Goal: Information Seeking & Learning: Learn about a topic

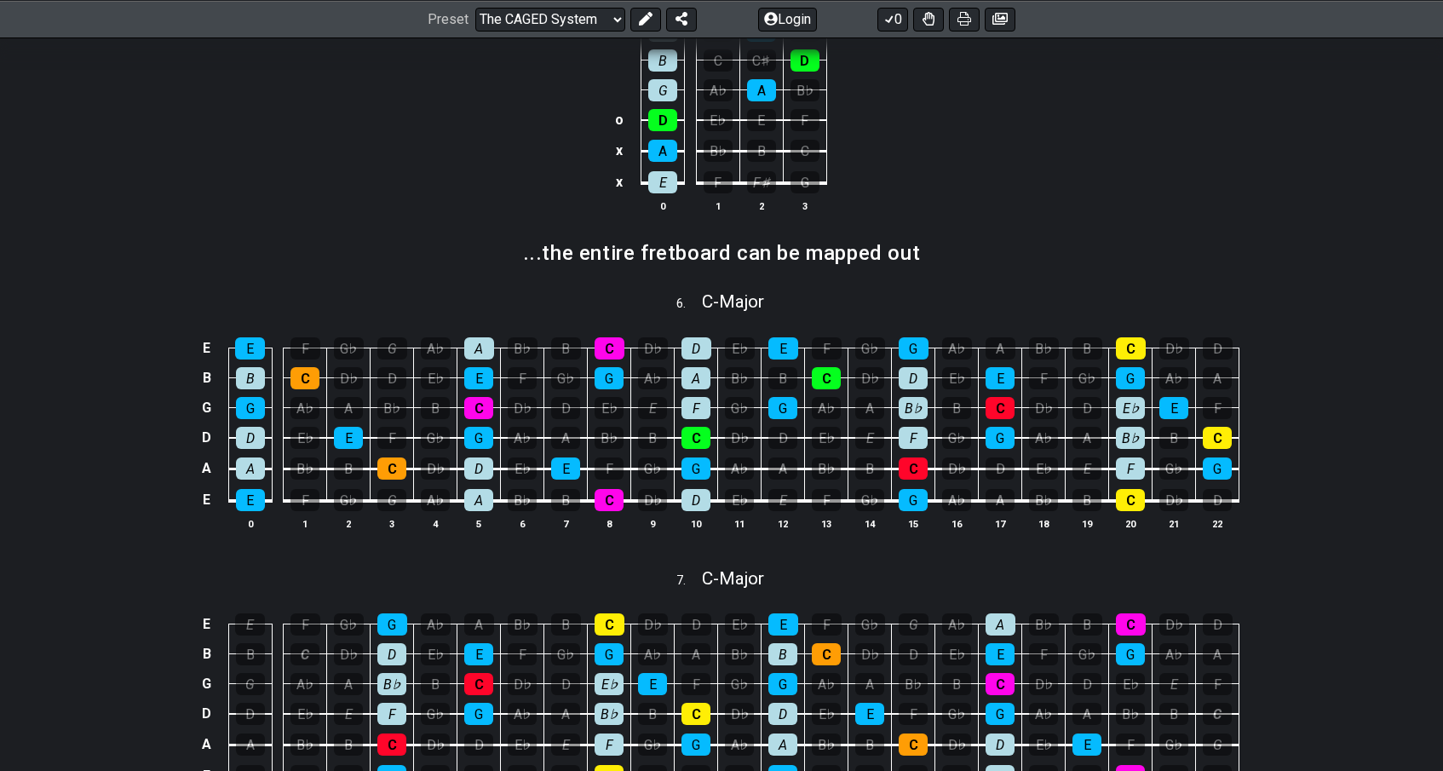
scroll to position [995, 0]
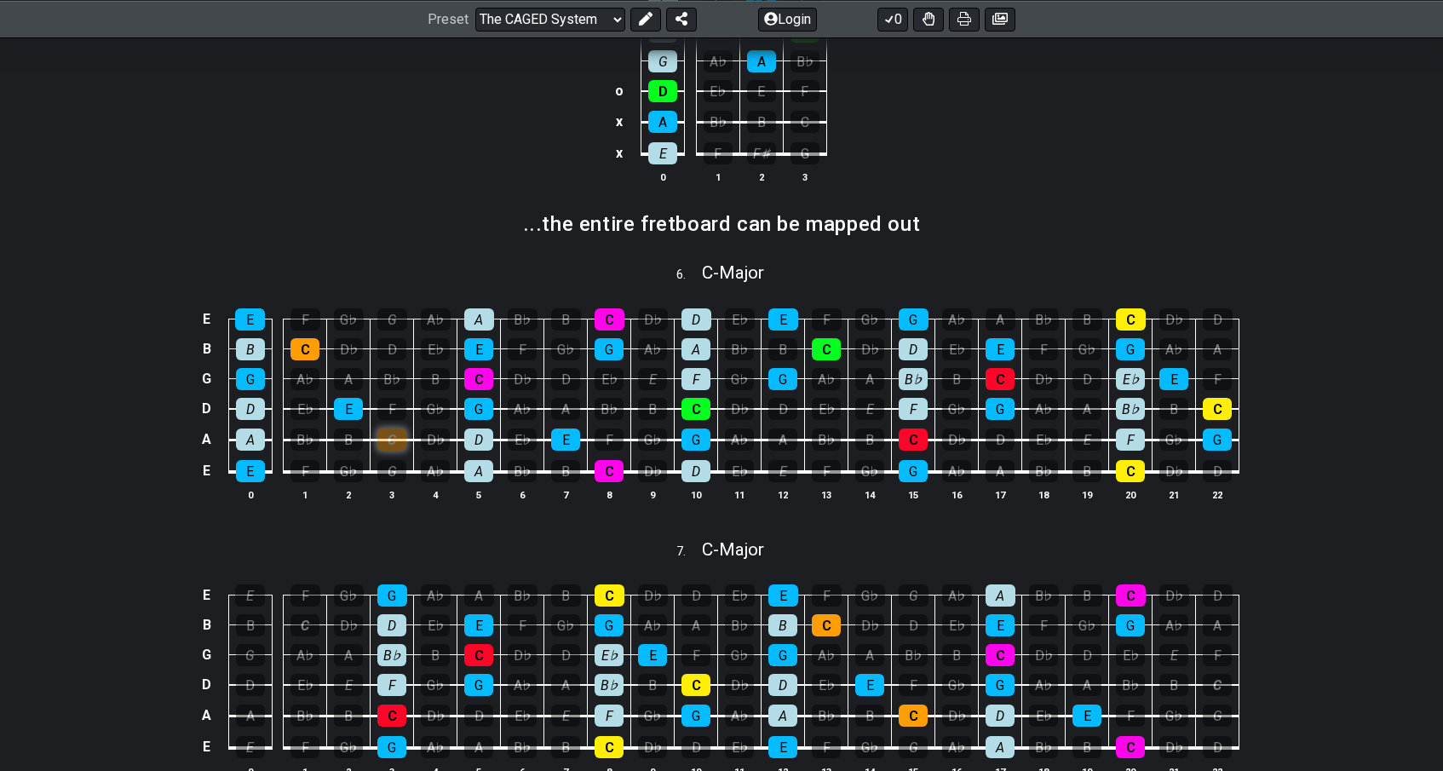
click at [387, 436] on div "C" at bounding box center [391, 440] width 29 height 22
click at [393, 441] on div "C" at bounding box center [391, 440] width 29 height 22
click at [396, 595] on div "G" at bounding box center [392, 596] width 30 height 22
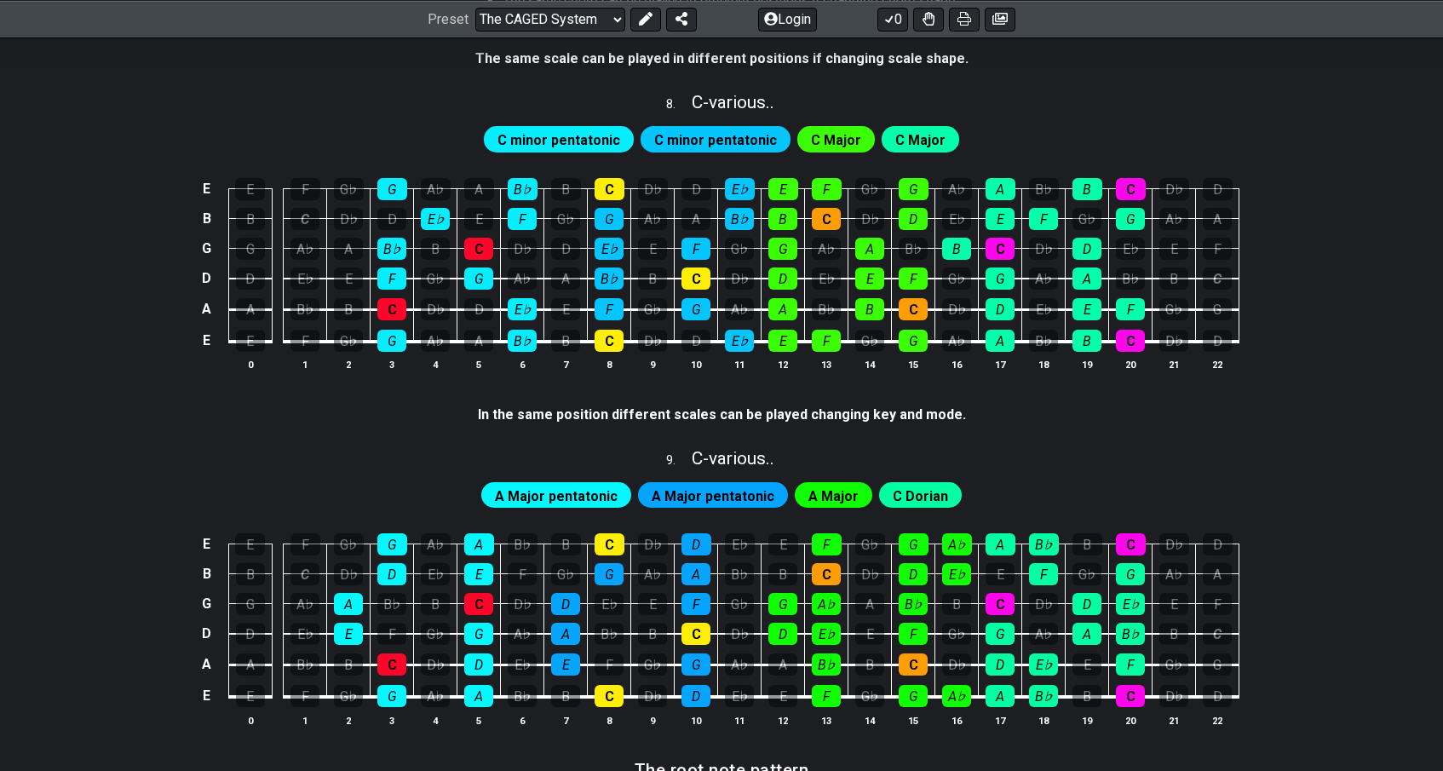
scroll to position [1913, 0]
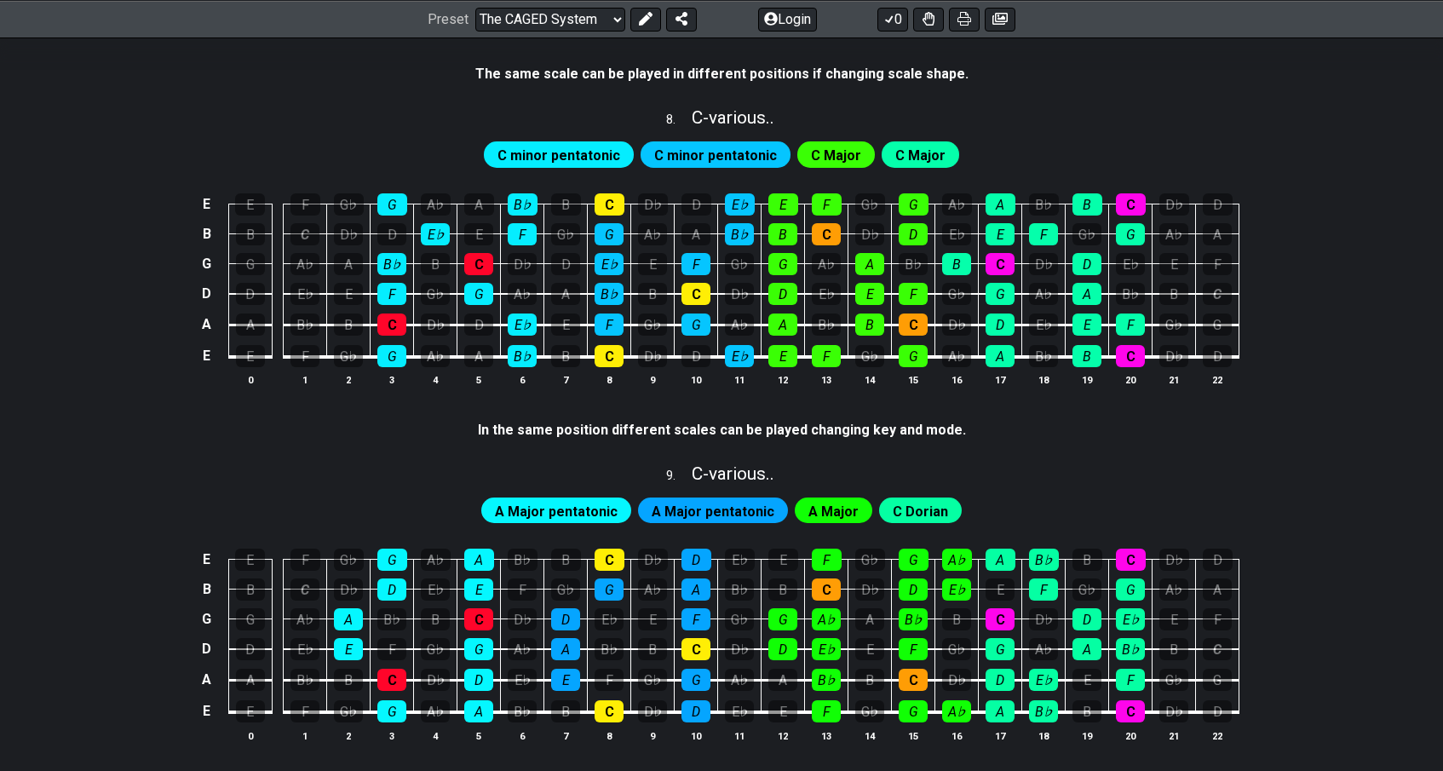
click at [511, 144] on span "C minor pentatonic" at bounding box center [559, 155] width 123 height 25
click at [683, 143] on span "C minor pentatonic" at bounding box center [715, 155] width 123 height 25
click at [613, 193] on div "C" at bounding box center [610, 204] width 30 height 22
click at [606, 193] on div "C" at bounding box center [610, 204] width 30 height 22
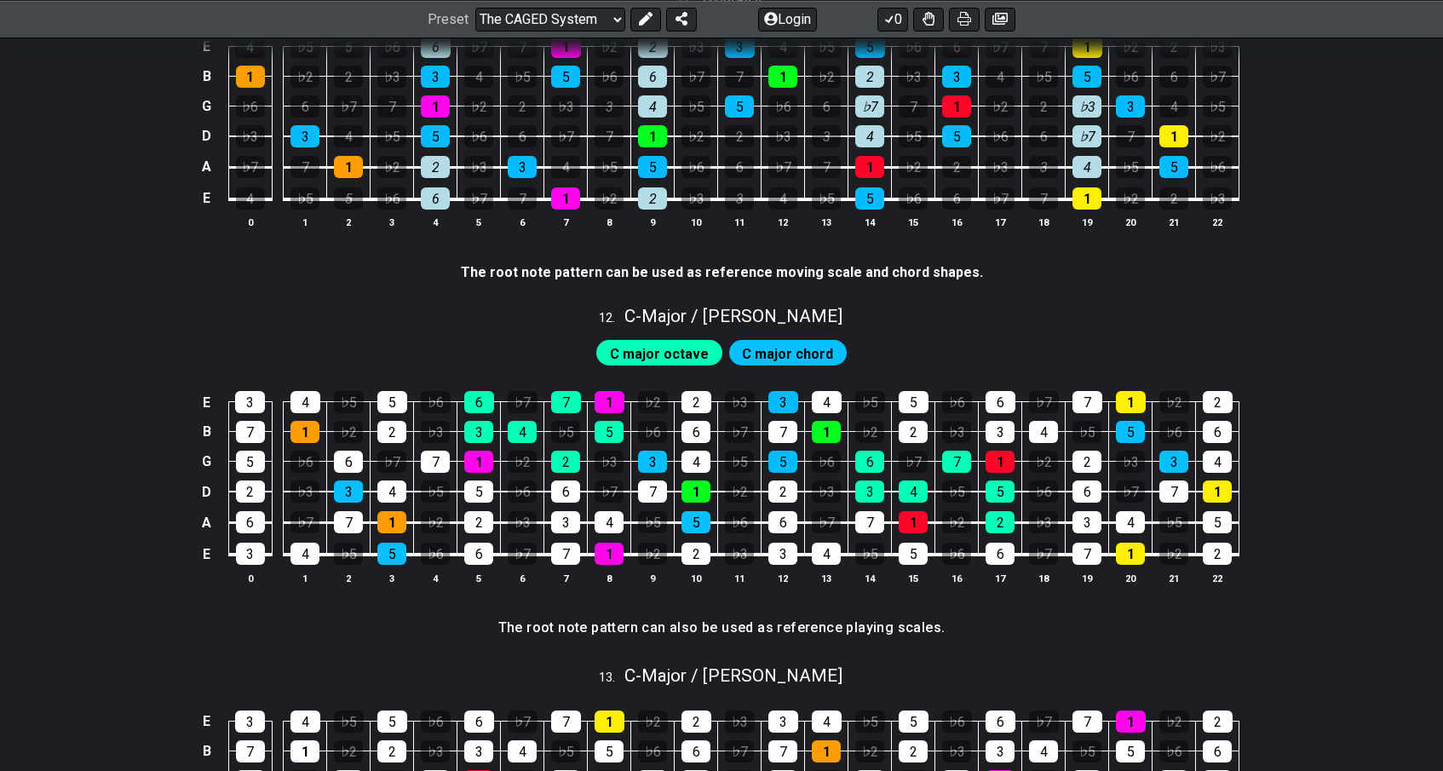
scroll to position [3064, 0]
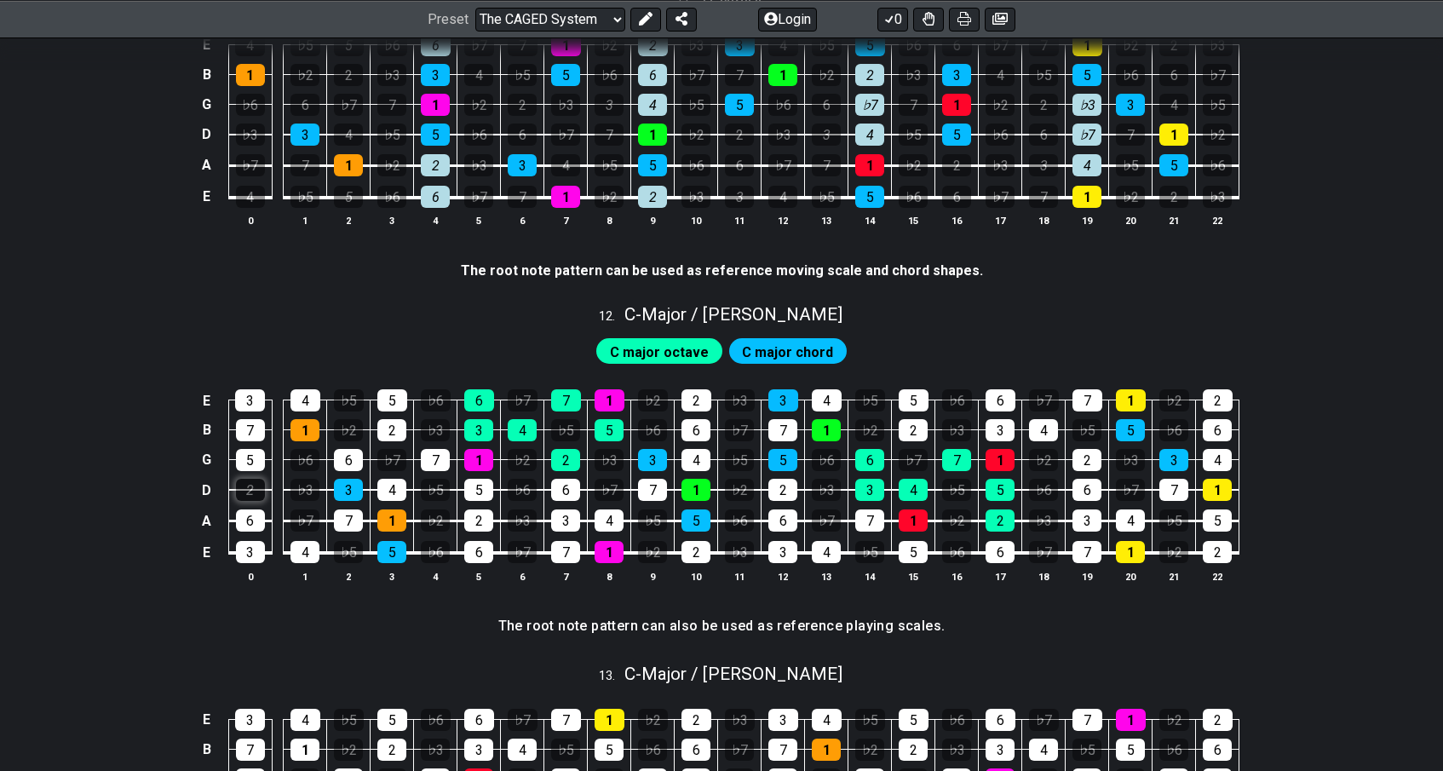
click at [241, 479] on div "2" at bounding box center [250, 490] width 29 height 22
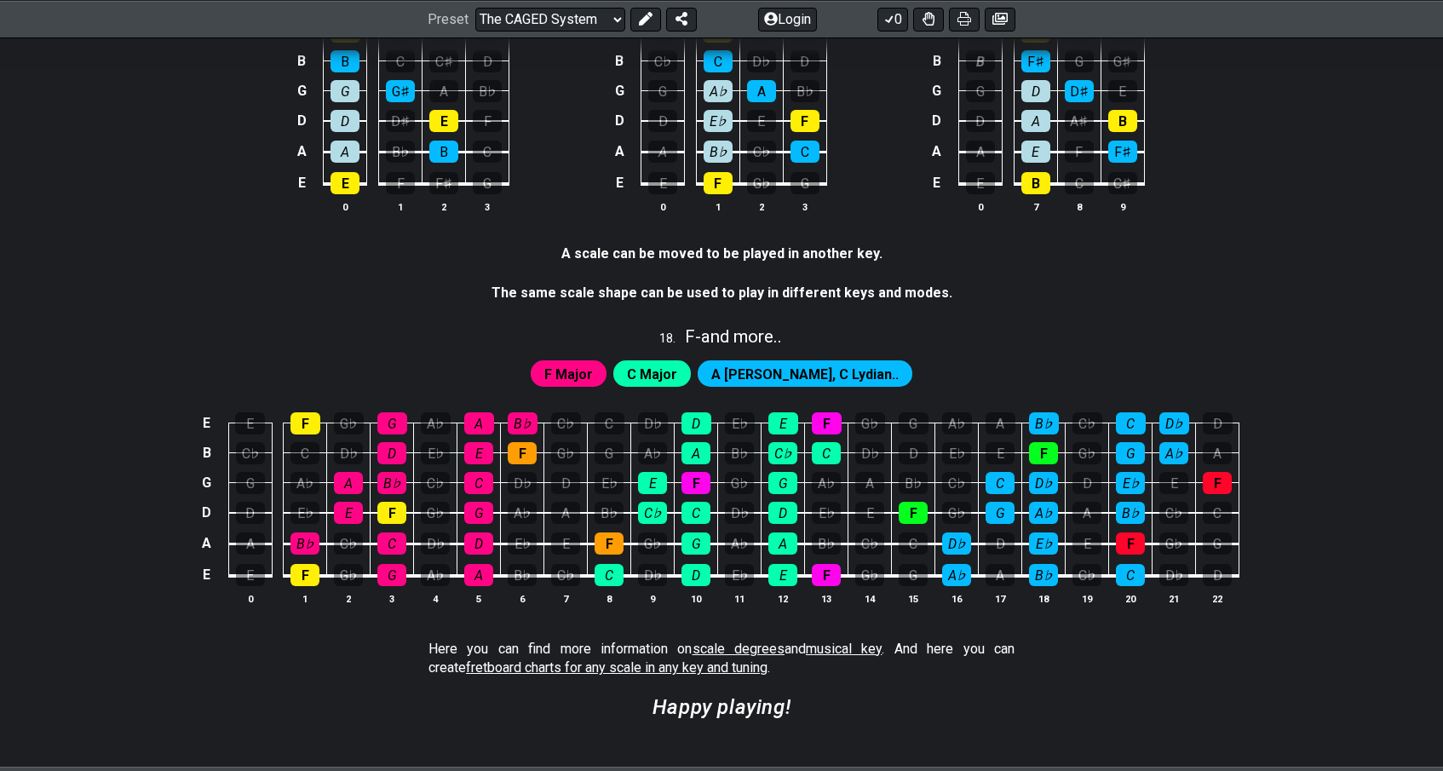
scroll to position [4384, 0]
